Goal: Task Accomplishment & Management: Use online tool/utility

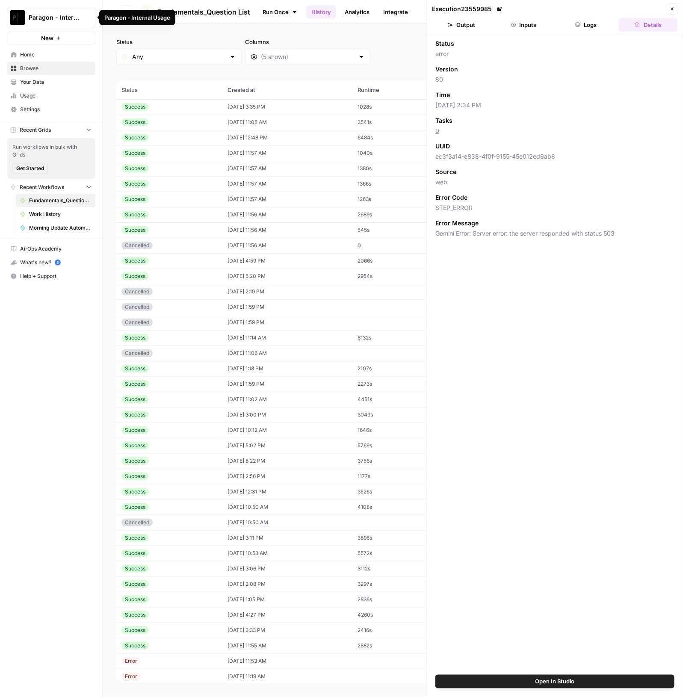
click at [87, 15] on icon "Workspace: Paragon - Internal Usage" at bounding box center [88, 17] width 9 height 9
click at [76, 80] on span "Paragon Intel - Bill / Ty / [PERSON_NAME] R&D" at bounding box center [82, 78] width 113 height 9
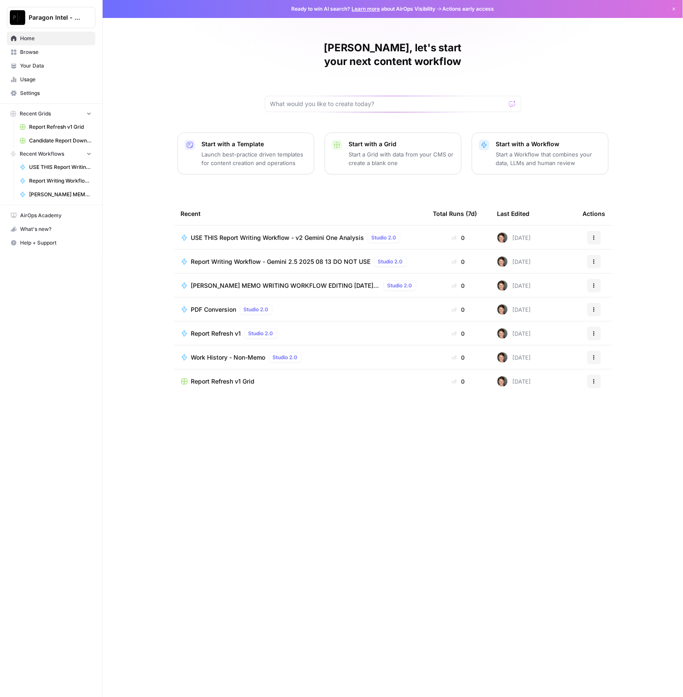
click at [242, 234] on span "USE THIS Report Writing Workflow - v2 Gemini One Analysis" at bounding box center [277, 238] width 173 height 9
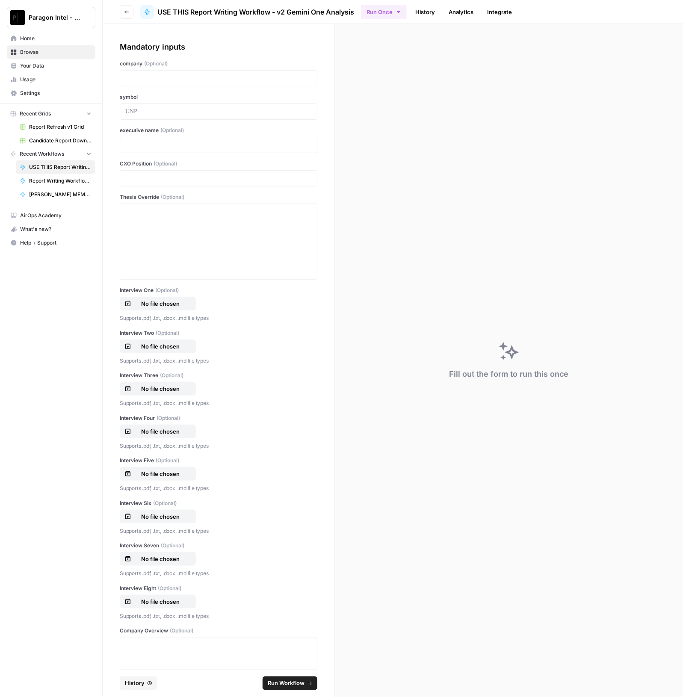
click at [424, 9] on link "History" at bounding box center [425, 12] width 30 height 14
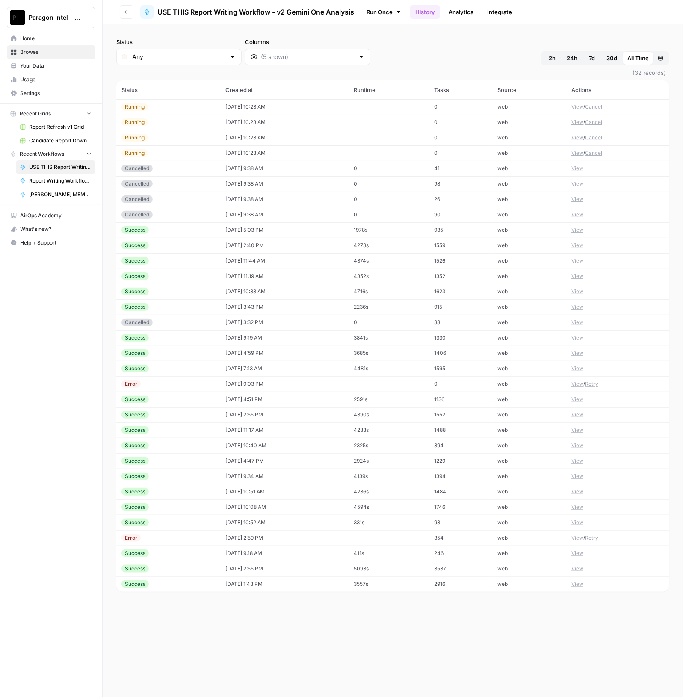
click at [310, 231] on td "08/14/25 at 5:03 PM" at bounding box center [284, 229] width 129 height 15
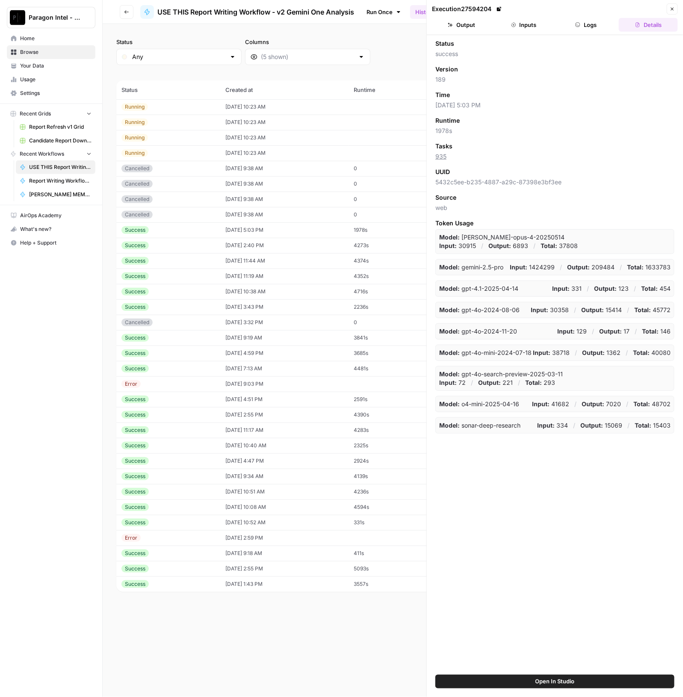
click at [457, 27] on button "Output" at bounding box center [461, 25] width 59 height 14
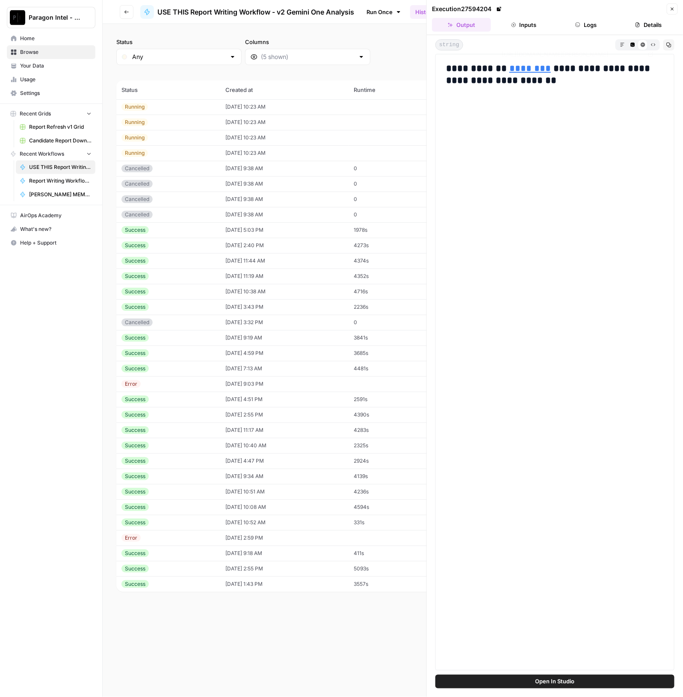
click at [521, 70] on link "********" at bounding box center [529, 68] width 41 height 9
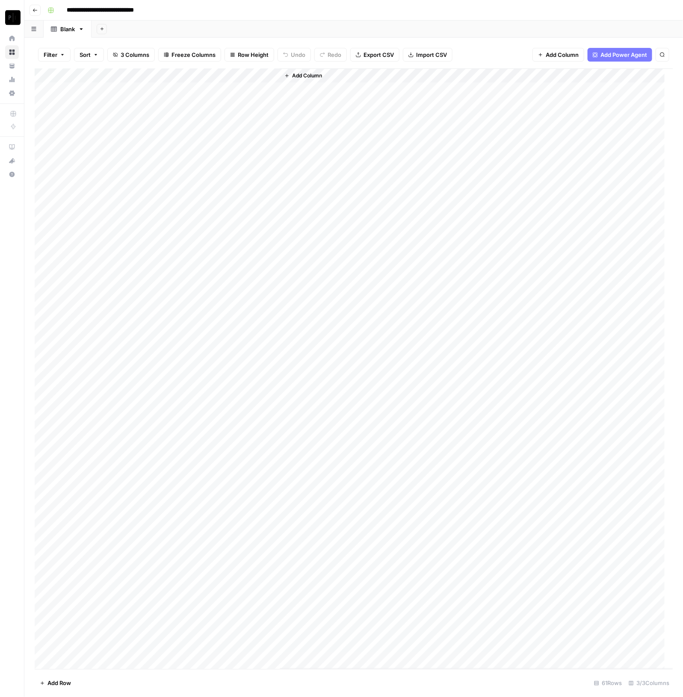
click at [273, 71] on div "Add Column" at bounding box center [354, 368] width 639 height 601
click at [265, 139] on span "Sort Ascending" at bounding box center [256, 135] width 75 height 9
click at [272, 75] on div "Add Column" at bounding box center [354, 368] width 639 height 601
click at [269, 145] on span "Sort Descending" at bounding box center [256, 147] width 75 height 9
click at [97, 71] on div "Add Column" at bounding box center [354, 368] width 639 height 601
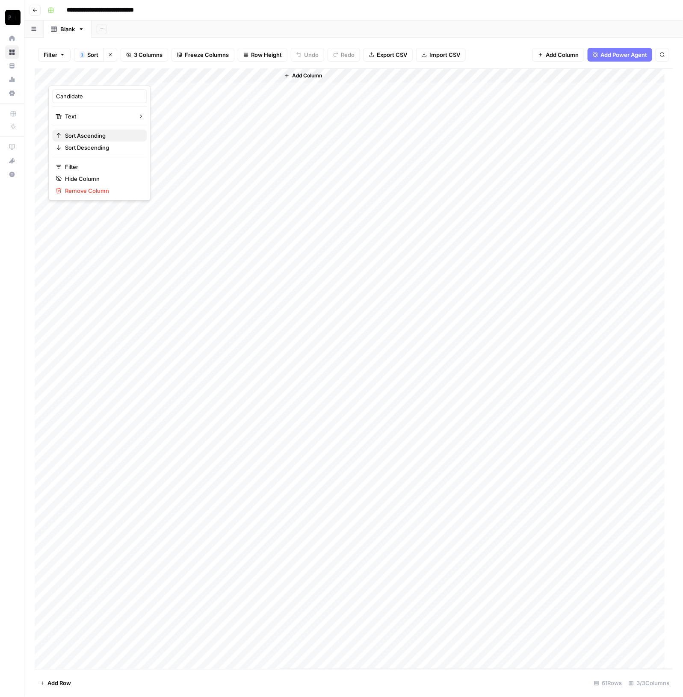
click at [100, 138] on span "Sort Ascending" at bounding box center [102, 135] width 75 height 9
click at [145, 89] on div "Add Column" at bounding box center [354, 368] width 639 height 601
click at [193, 90] on div "Add Column" at bounding box center [354, 368] width 639 height 601
